Goal: Contribute content: Add original content to the website for others to see

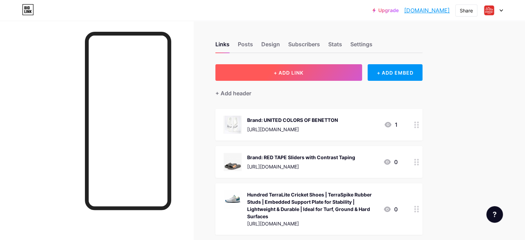
click at [303, 72] on span "+ ADD LINK" at bounding box center [289, 73] width 30 height 6
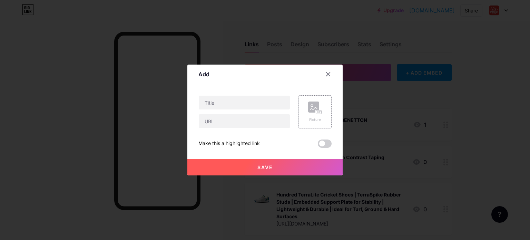
click at [311, 112] on rect at bounding box center [313, 106] width 11 height 11
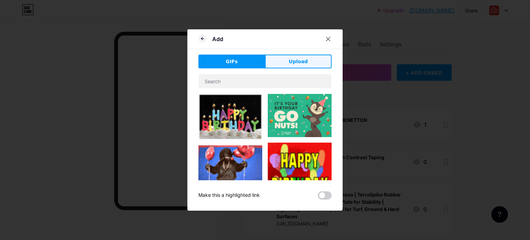
click at [305, 61] on span "Upload" at bounding box center [298, 61] width 19 height 7
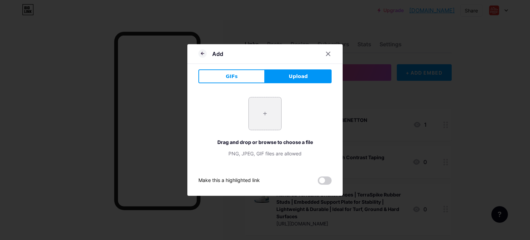
click at [265, 116] on input "file" at bounding box center [265, 113] width 32 height 32
type input "C:\fakepath\LODGE_22L-1018_WHT_LPRPL_07_900x.webp"
click at [329, 52] on icon at bounding box center [329, 54] width 6 height 6
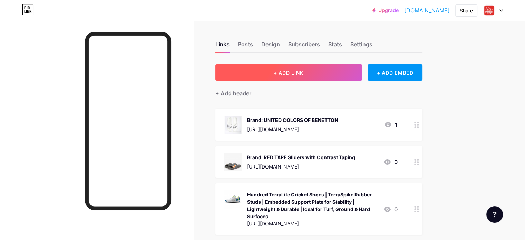
click at [303, 73] on span "+ ADD LINK" at bounding box center [289, 73] width 30 height 6
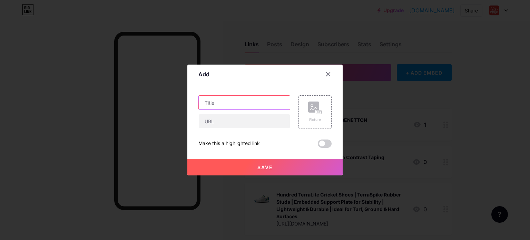
click at [235, 102] on input "text" at bounding box center [244, 103] width 91 height 14
paste input "LODGE White Women's Sneakers"
type input "LODGE White Women's Sneakers"
click at [321, 108] on icon at bounding box center [315, 107] width 14 height 13
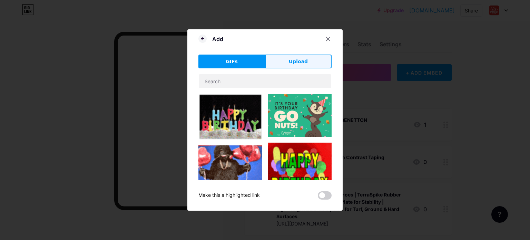
click at [308, 65] on button "Upload" at bounding box center [298, 62] width 67 height 14
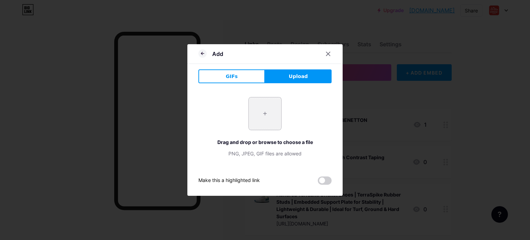
click at [269, 114] on input "file" at bounding box center [265, 113] width 32 height 32
type input "C:\fakepath\LODGE_22L-1018_WHT_LPRPL_07_900x.webp"
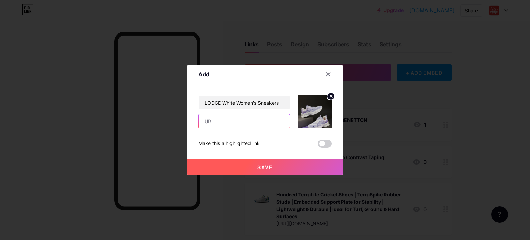
click at [236, 120] on input "text" at bounding box center [244, 121] width 91 height 14
click at [247, 121] on input "text" at bounding box center [244, 121] width 91 height 14
paste input "[URL][DOMAIN_NAME]"
type input "[URL][DOMAIN_NAME]"
click at [324, 144] on span at bounding box center [325, 143] width 14 height 8
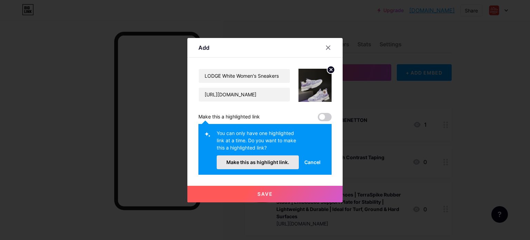
click at [260, 163] on span "Make this as highlight link." at bounding box center [257, 162] width 63 height 6
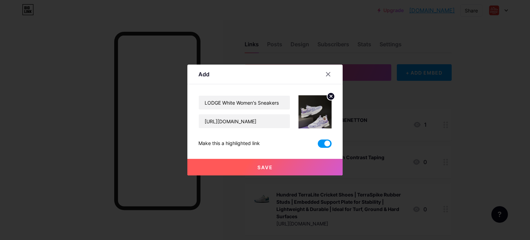
click at [266, 165] on span "Save" at bounding box center [266, 167] width 16 height 6
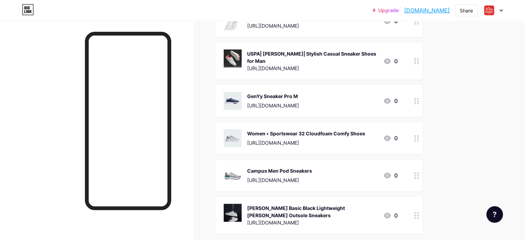
scroll to position [449, 0]
